Goal: Browse casually: Explore the website without a specific task or goal

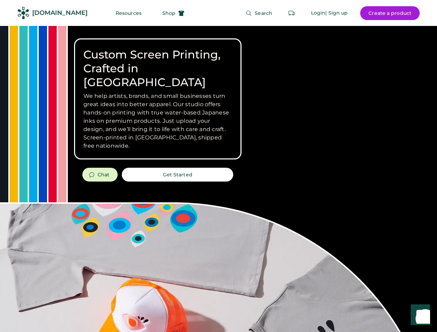
click at [219, 166] on div "Custom Screen Printing, Crafted in [GEOGRAPHIC_DATA] We help artists, brands, a…" at bounding box center [218, 246] width 437 height 440
click at [219, 179] on div "Custom Screen Printing, Crafted in [GEOGRAPHIC_DATA] We help artists, brands, a…" at bounding box center [218, 246] width 437 height 440
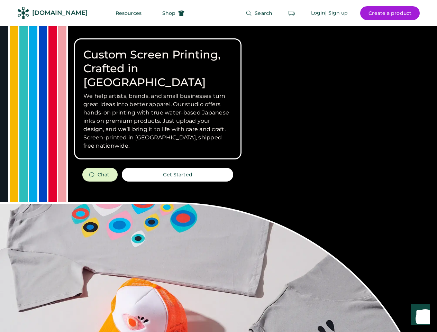
click at [219, 179] on div "Custom Screen Printing, Crafted in [GEOGRAPHIC_DATA] We help artists, brands, a…" at bounding box center [218, 246] width 437 height 440
click at [158, 99] on h3 "We help artists, brands, and small businesses turn great ideas into better appa…" at bounding box center [157, 121] width 149 height 58
click at [158, 92] on h3 "We help artists, brands, and small businesses turn great ideas into better appa…" at bounding box center [157, 121] width 149 height 58
click at [158, 62] on h1 "Custom Screen Printing, Crafted in [GEOGRAPHIC_DATA]" at bounding box center [157, 69] width 149 height 42
